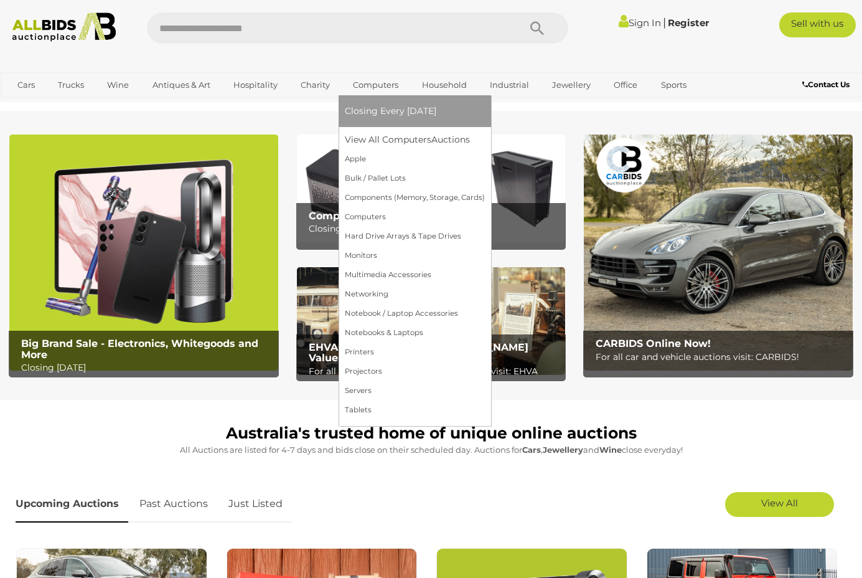
click at [386, 87] on link "Computers" at bounding box center [376, 85] width 62 height 21
click at [392, 111] on span "Closing Every [DATE]" at bounding box center [390, 110] width 91 height 11
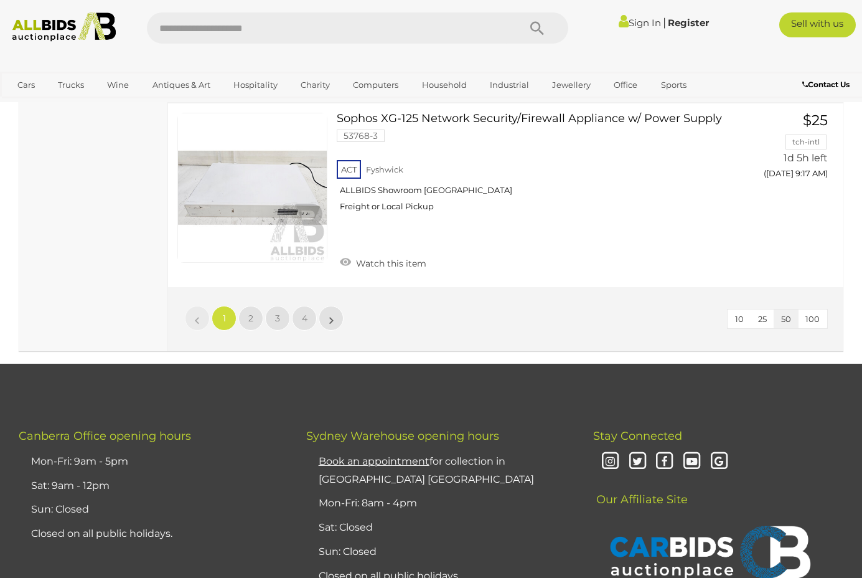
scroll to position [9709, 0]
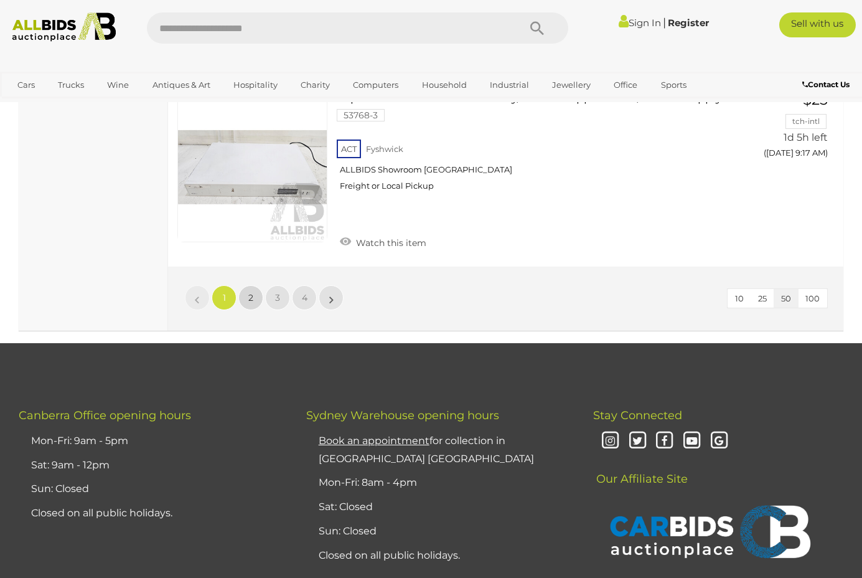
click at [252, 292] on span "2" at bounding box center [250, 297] width 5 height 11
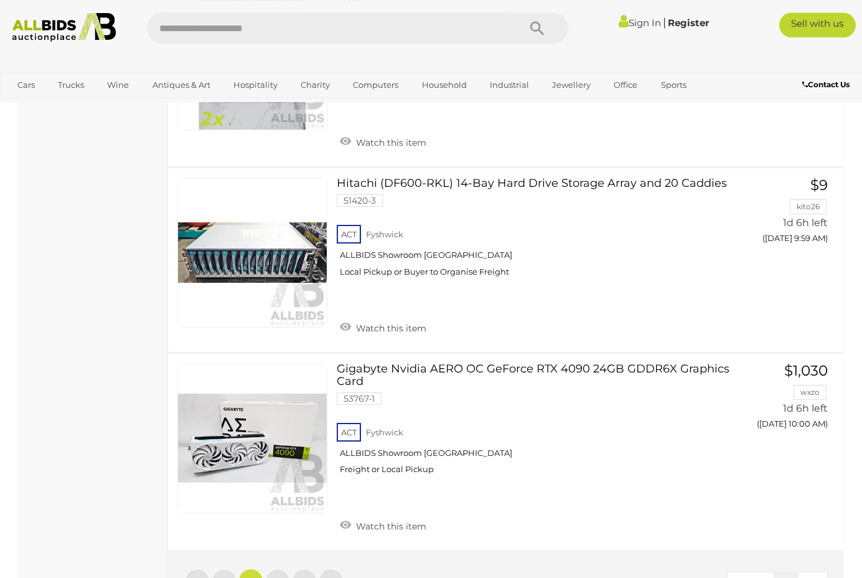
scroll to position [9550, 0]
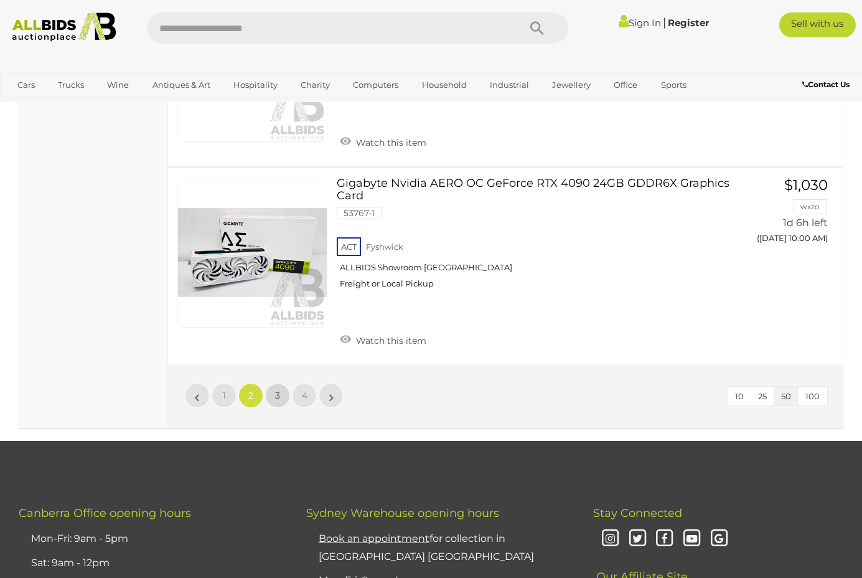
click at [281, 383] on link "3" at bounding box center [277, 395] width 25 height 25
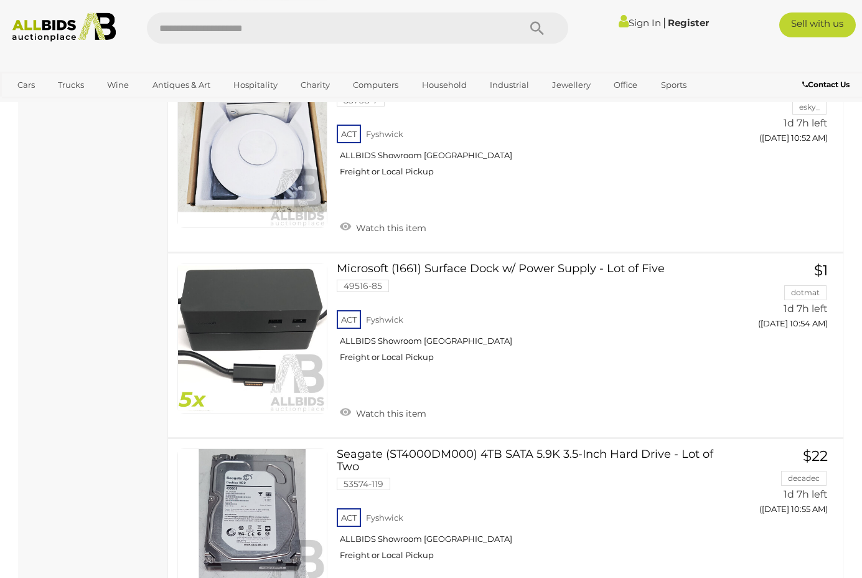
scroll to position [9351, 0]
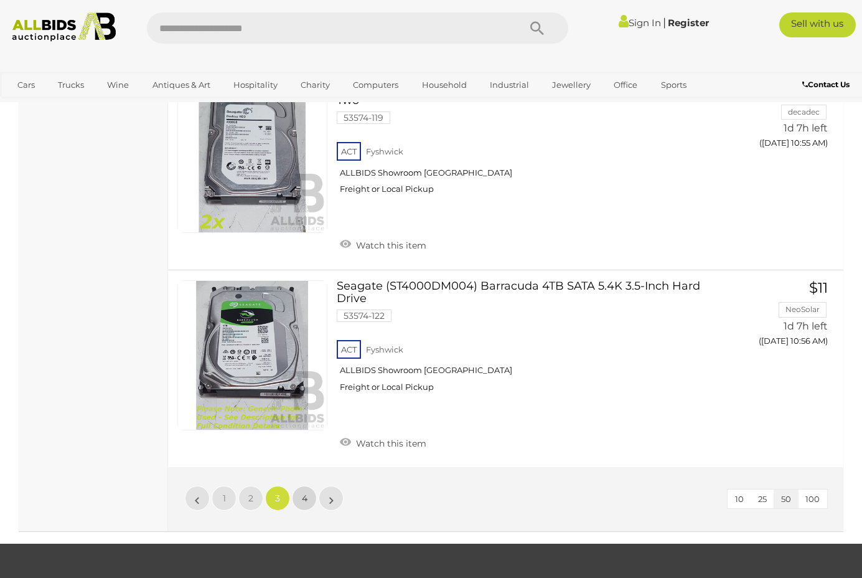
click at [305, 492] on span "4" at bounding box center [305, 497] width 6 height 11
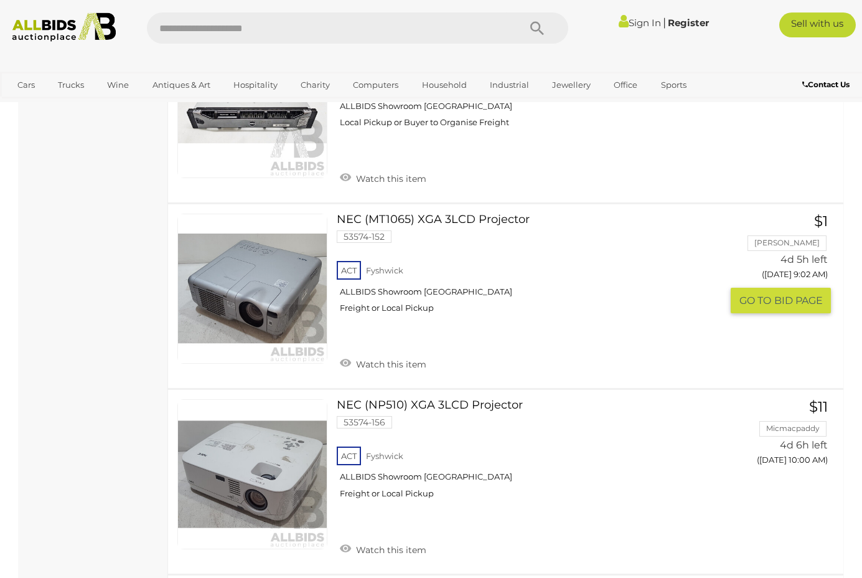
scroll to position [3057, 0]
